Goal: Find specific fact: Find specific fact

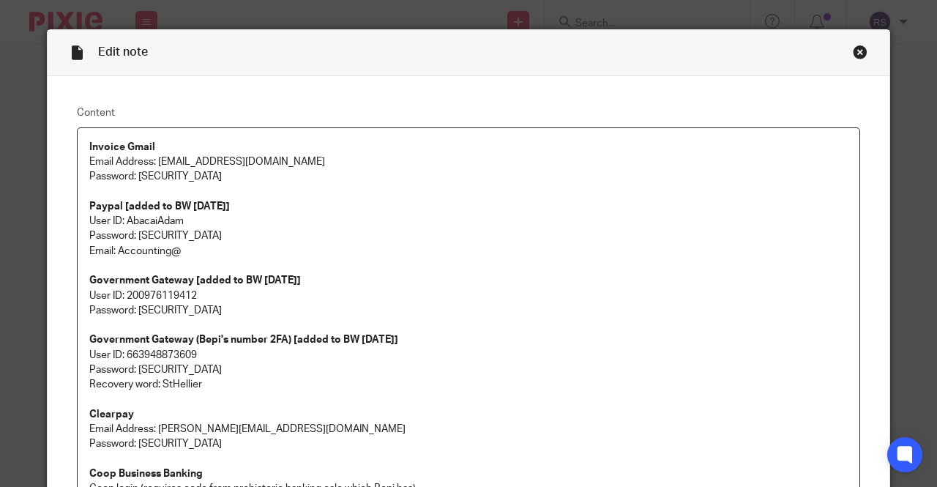
click at [855, 52] on div "Close this dialog window" at bounding box center [860, 52] width 15 height 15
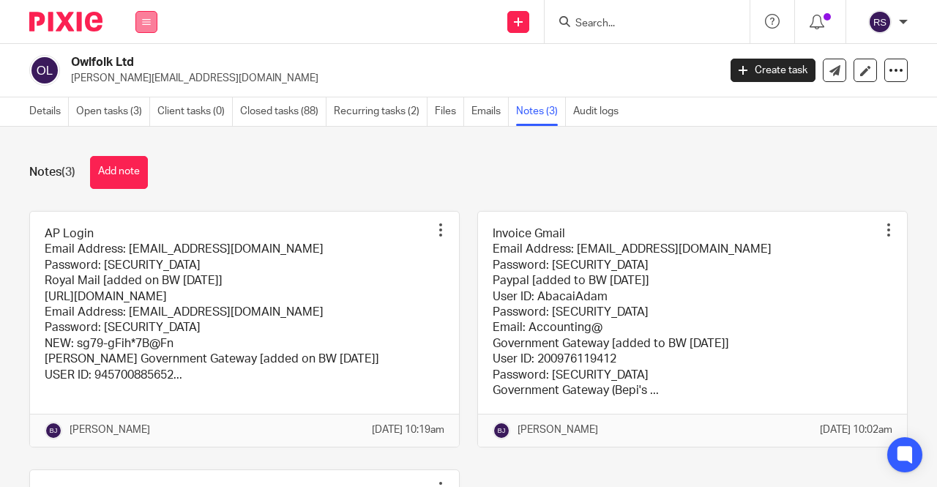
click at [146, 20] on icon at bounding box center [146, 22] width 9 height 9
click at [158, 111] on link "Clients" at bounding box center [144, 111] width 34 height 10
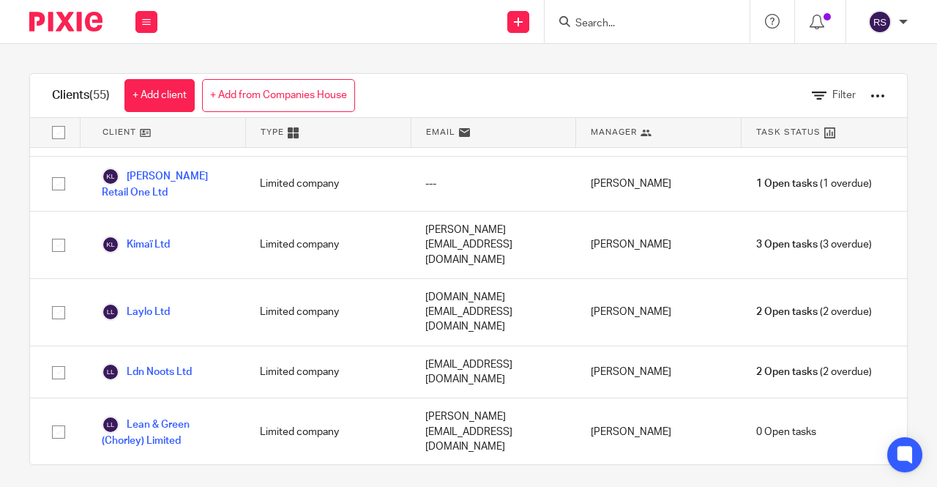
scroll to position [1465, 0]
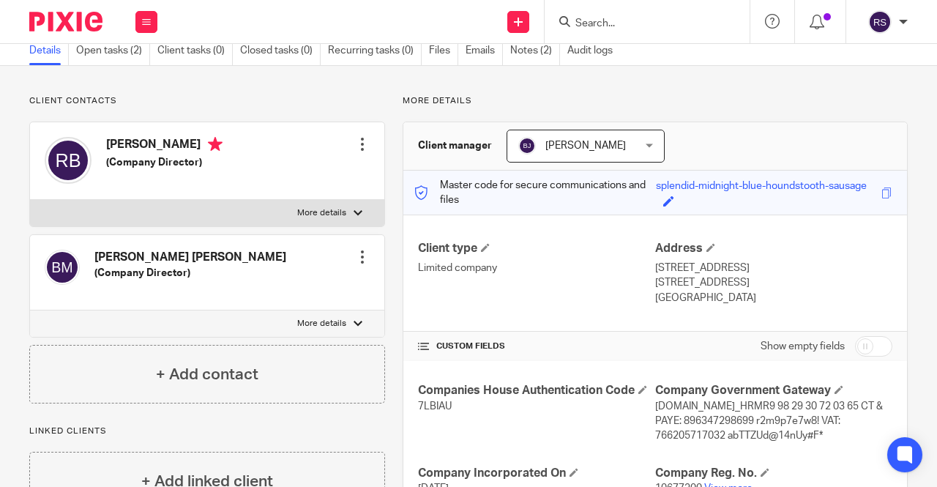
scroll to position [146, 0]
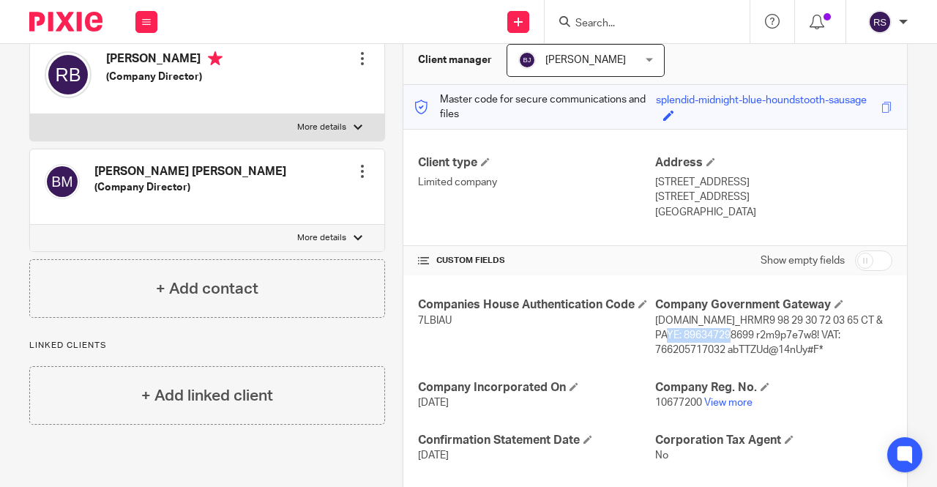
drag, startPoint x: 718, startPoint y: 335, endPoint x: 649, endPoint y: 333, distance: 69.6
click at [655, 333] on span "[DOMAIN_NAME]_HRMR9 98 29 30 72 03 65 CT & PAYE: 896347298699 r2m9p7e7w8! VAT: …" at bounding box center [769, 336] width 228 height 40
copy span "896347298699"
drag, startPoint x: 786, startPoint y: 335, endPoint x: 722, endPoint y: 333, distance: 63.7
click at [722, 333] on span "[DOMAIN_NAME]_HRMR9 98 29 30 72 03 65 CT & PAYE: 896347298699 r2m9p7e7w8! VAT: …" at bounding box center [769, 336] width 228 height 40
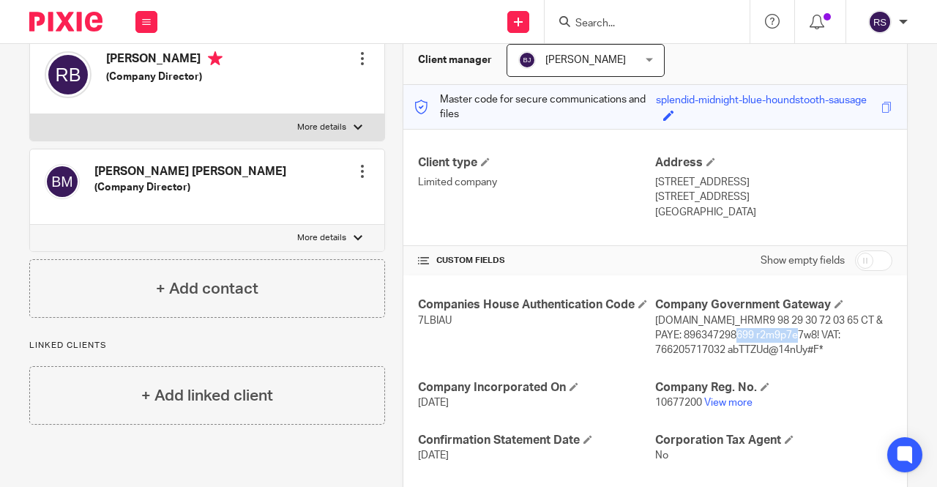
copy span "r2m9p7e7w8!"
drag, startPoint x: 717, startPoint y: 332, endPoint x: 647, endPoint y: 337, distance: 69.7
click at [655, 337] on span "[DOMAIN_NAME]_HRMR9 98 29 30 72 03 65 CT & PAYE: 896347298699 r2m9p7e7w8! VAT: …" at bounding box center [769, 336] width 228 height 40
copy span "896347298699"
